Goal: Task Accomplishment & Management: Use online tool/utility

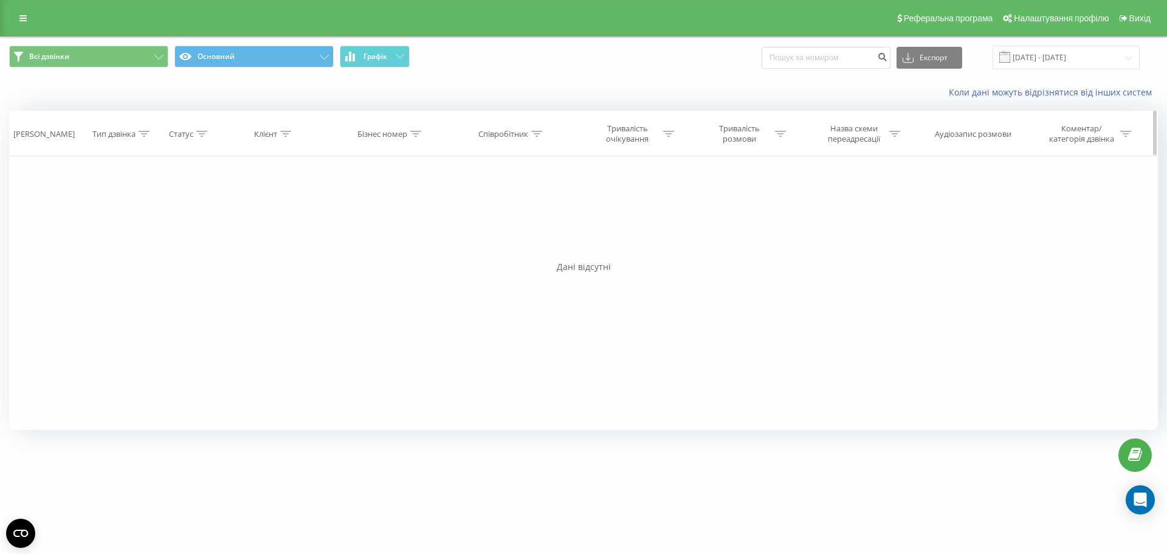
click at [789, 129] on div "Тривалість розмови" at bounding box center [743, 133] width 112 height 21
click at [781, 131] on icon at bounding box center [780, 134] width 11 height 6
click at [757, 182] on div "Дорівнює" at bounding box center [742, 192] width 107 height 23
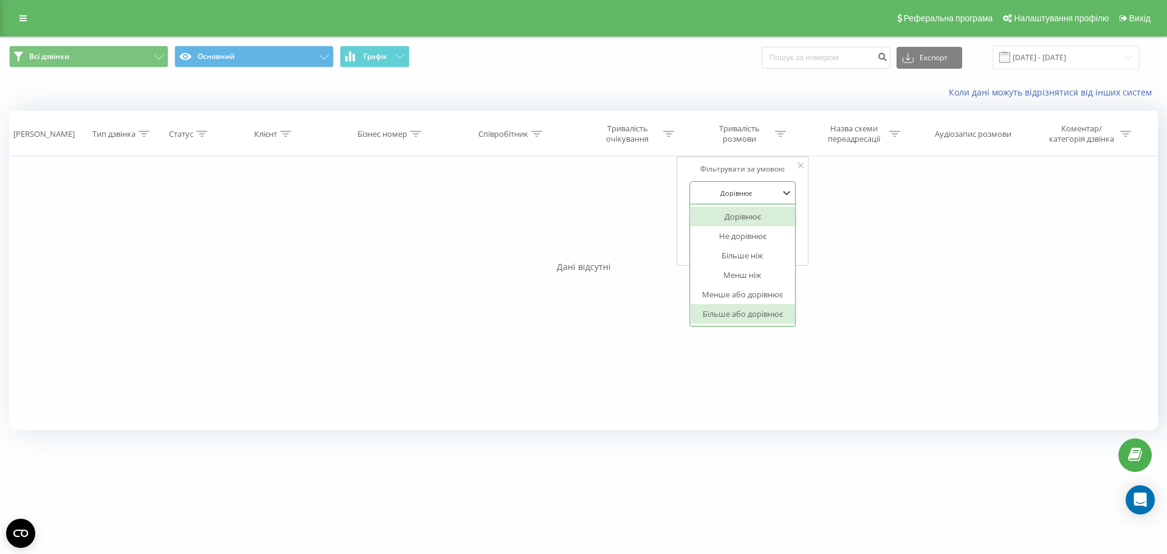
click at [763, 307] on div "Більше або дорівнює" at bounding box center [743, 313] width 106 height 19
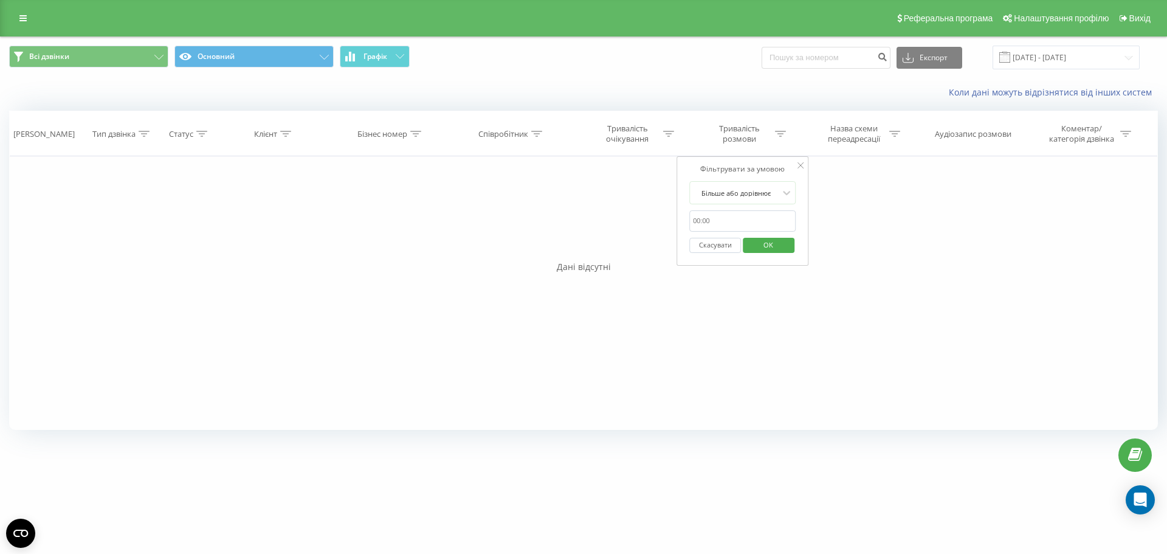
click at [764, 221] on input "text" at bounding box center [742, 220] width 107 height 21
type input "00:20"
click at [769, 248] on span "OK" at bounding box center [768, 244] width 34 height 19
